Goal: Download file/media

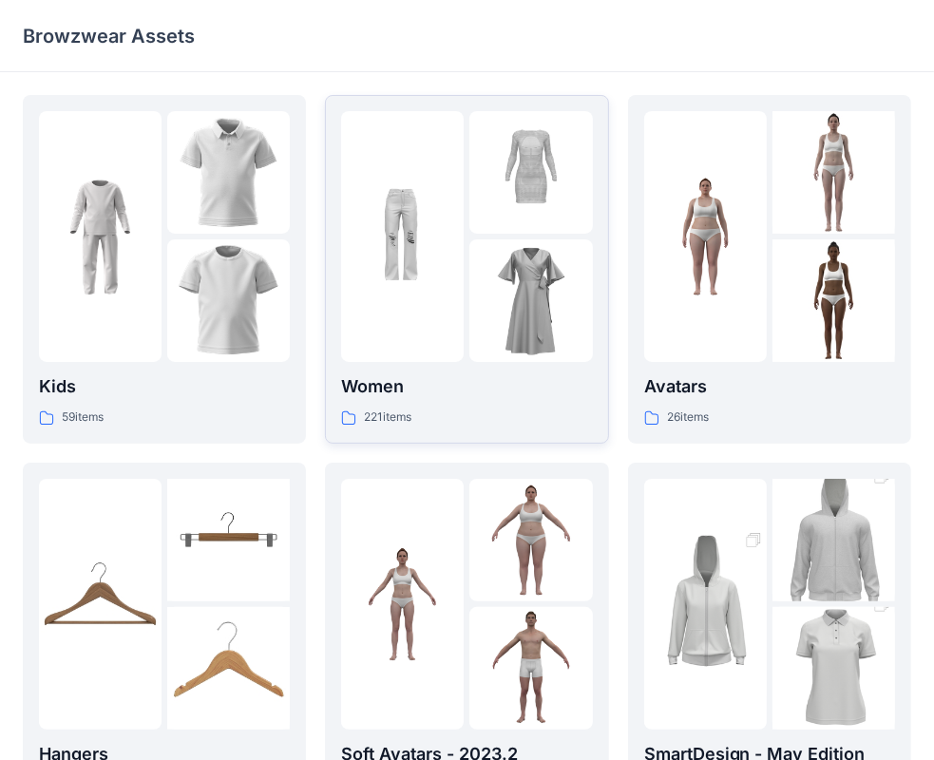
click at [495, 395] on p "Women" at bounding box center [466, 386] width 251 height 27
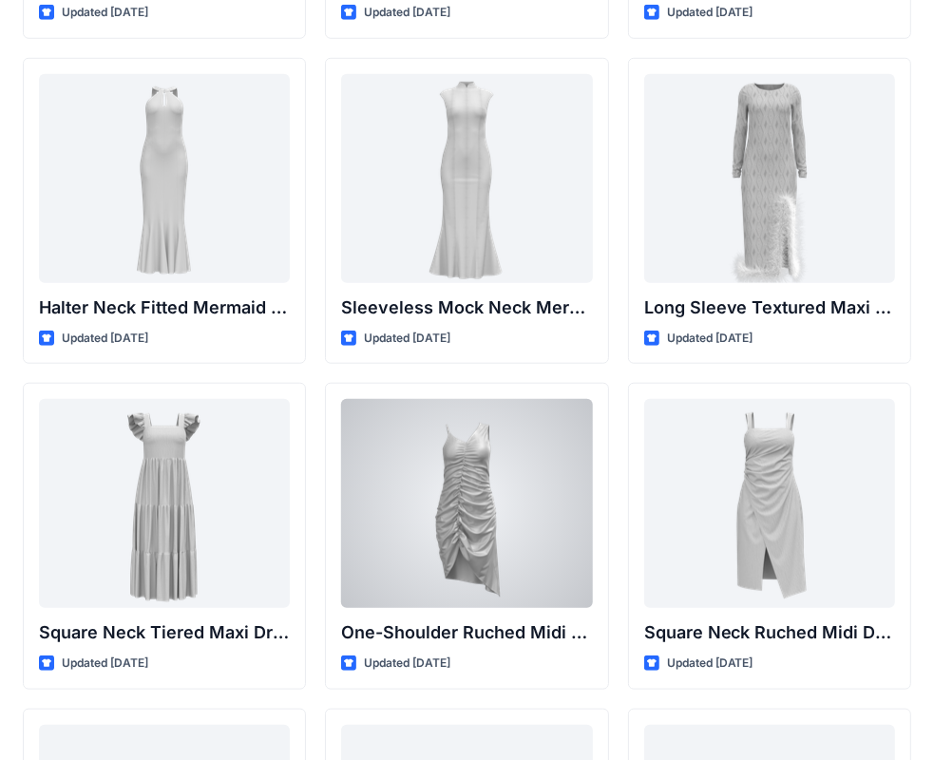
scroll to position [1015, 0]
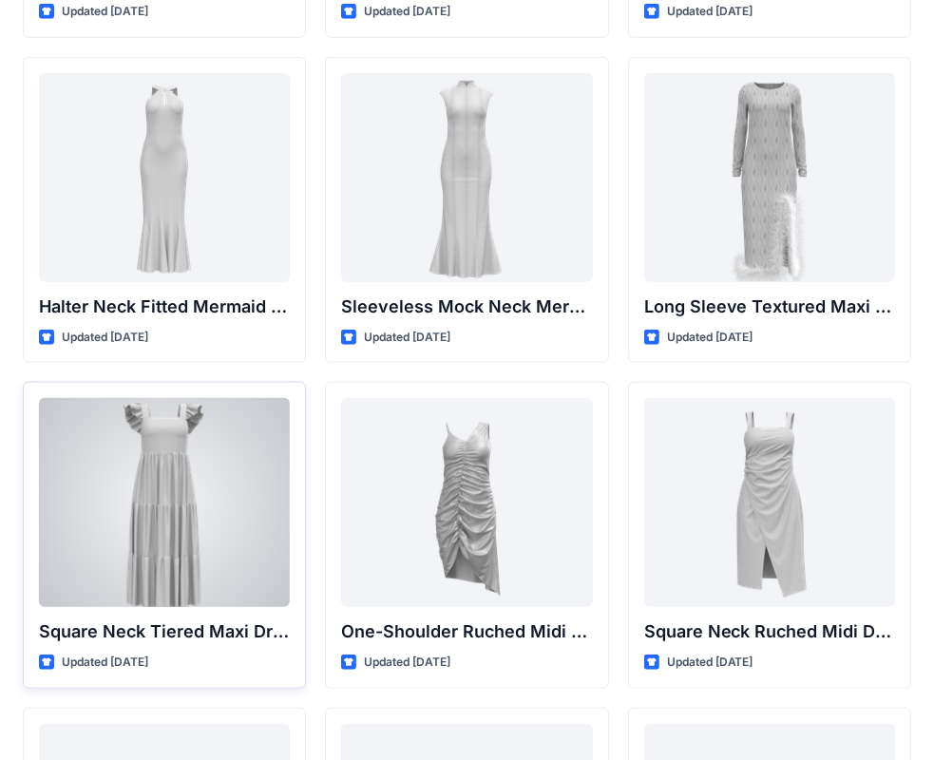
click at [209, 456] on div at bounding box center [164, 502] width 251 height 209
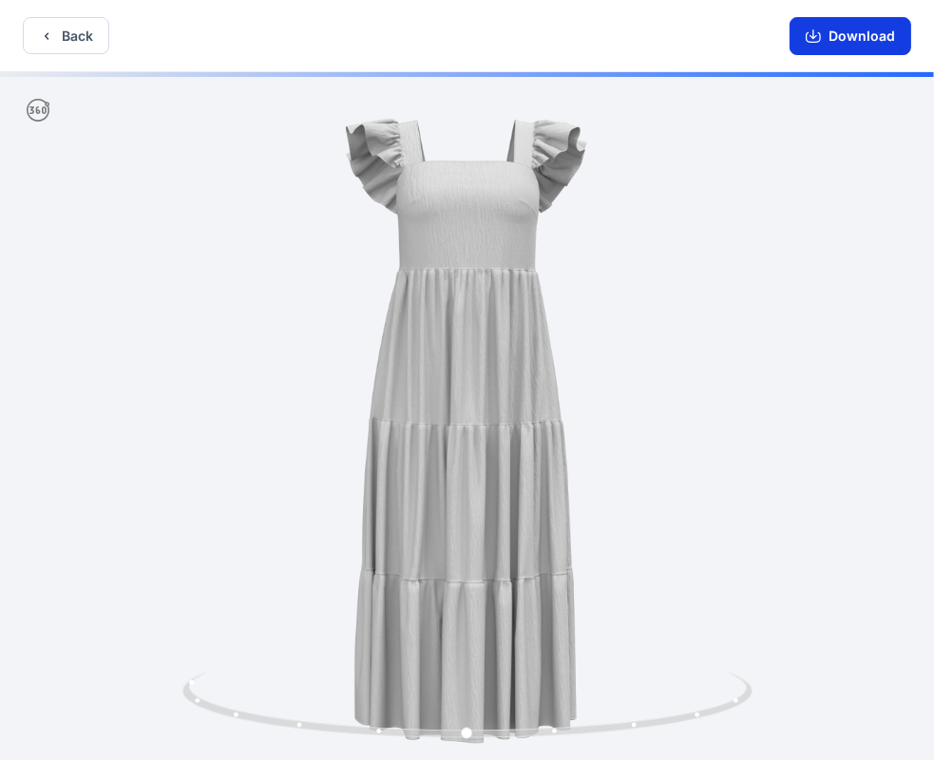
click at [832, 25] on button "Download" at bounding box center [851, 36] width 122 height 38
click at [809, 40] on icon "button" at bounding box center [813, 37] width 15 height 10
click at [838, 23] on button "Download" at bounding box center [851, 36] width 122 height 38
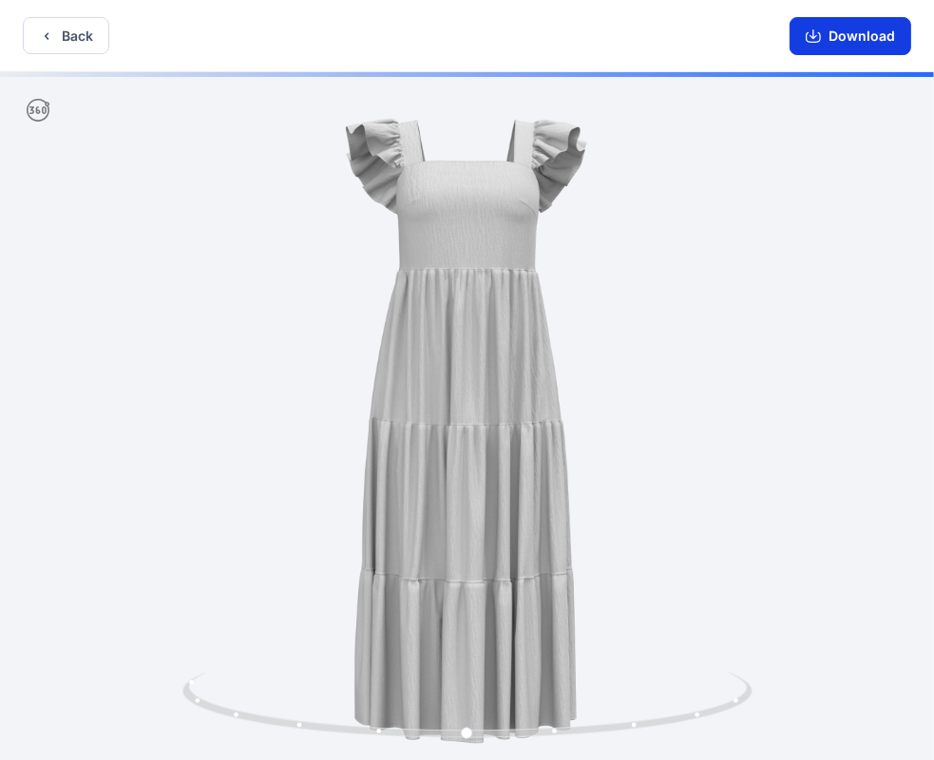
click at [838, 23] on button "Download" at bounding box center [851, 36] width 122 height 38
click at [382, 731] on icon at bounding box center [469, 707] width 575 height 71
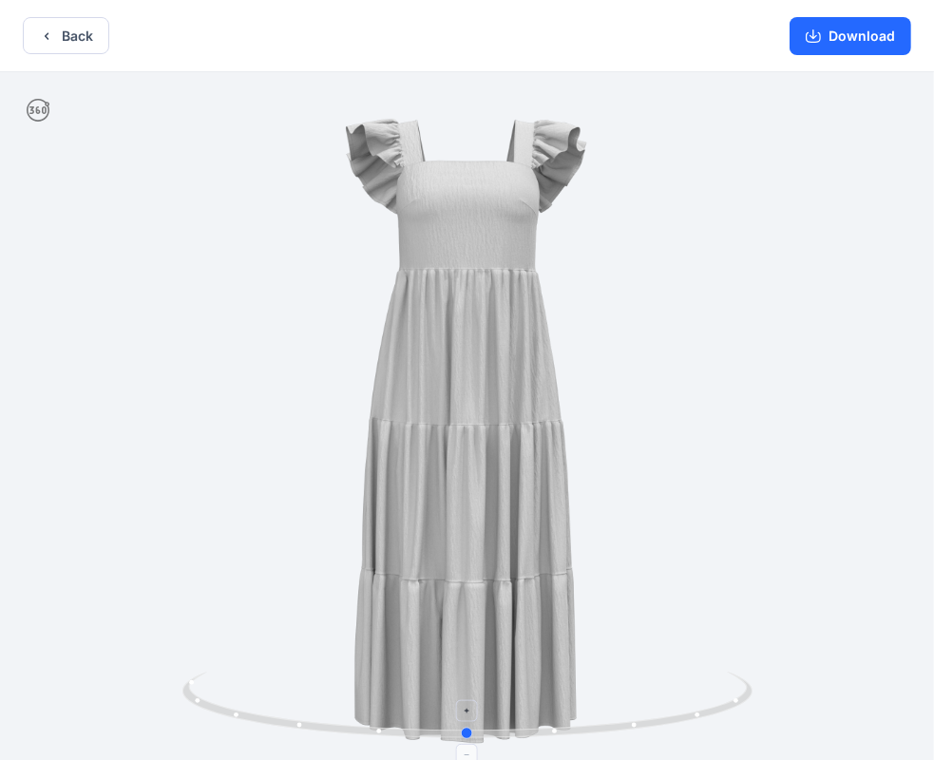
click at [382, 731] on icon at bounding box center [469, 707] width 575 height 71
click at [465, 728] on circle at bounding box center [467, 733] width 11 height 11
click at [375, 721] on icon at bounding box center [469, 707] width 575 height 71
